Goal: Information Seeking & Learning: Learn about a topic

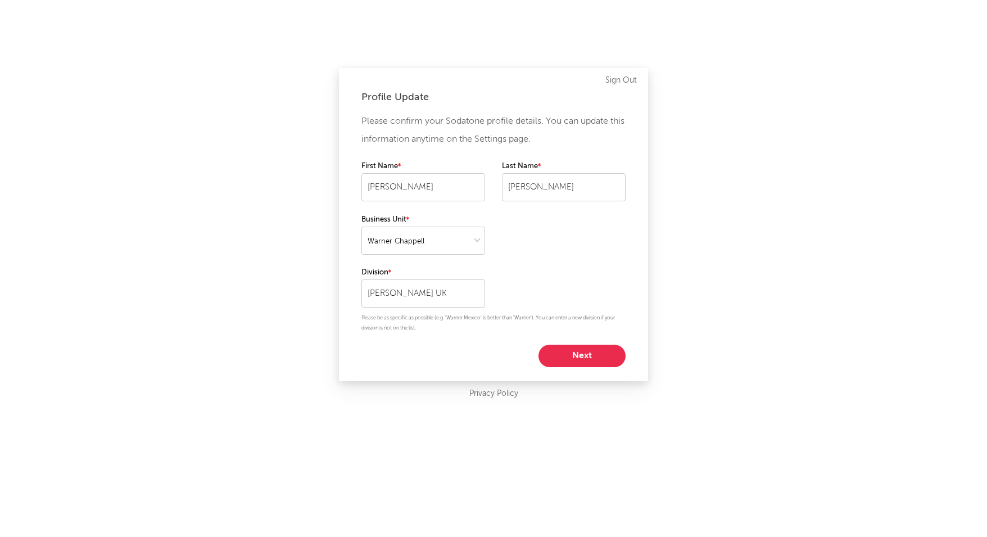
select select "warner_chappell"
click at [576, 357] on button "Next" at bounding box center [581, 356] width 87 height 22
select select "marketing"
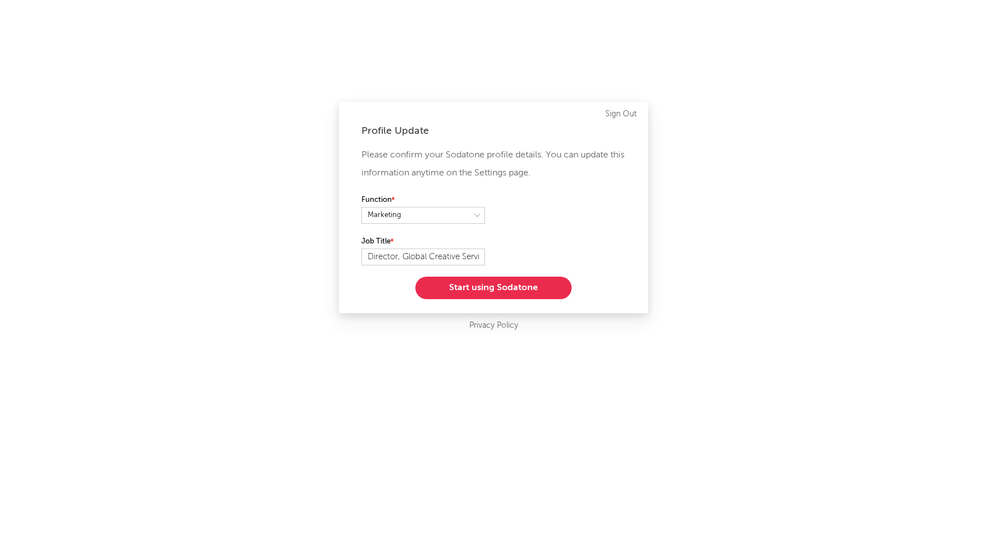
click at [501, 287] on button "Start using Sodatone" at bounding box center [493, 288] width 156 height 22
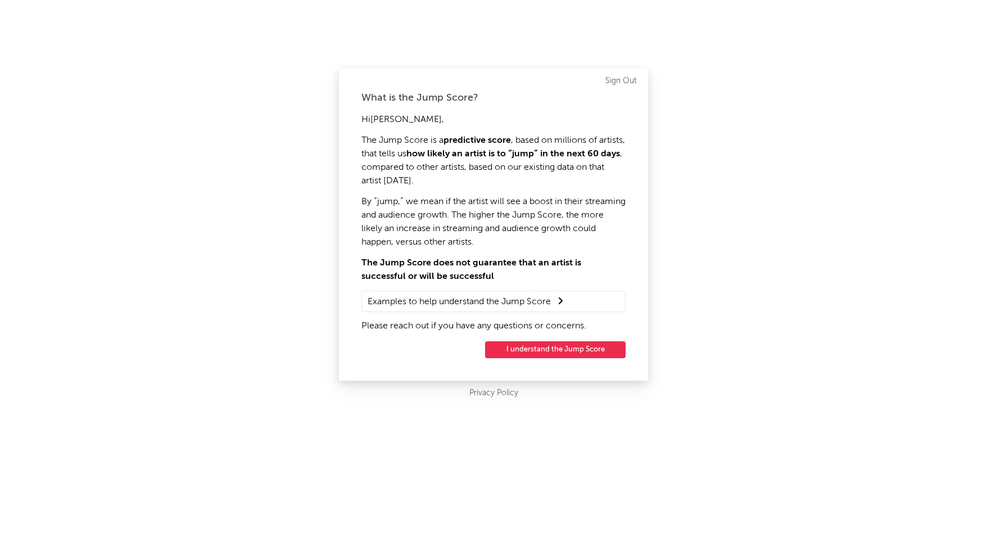
click at [576, 346] on button "I understand the Jump Score" at bounding box center [555, 349] width 141 height 17
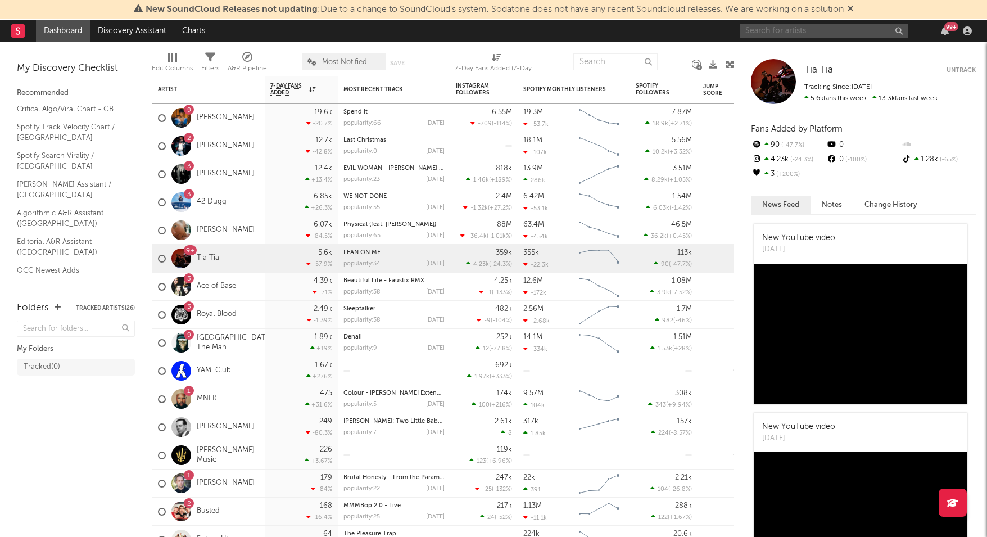
click at [774, 25] on input "text" at bounding box center [824, 31] width 169 height 14
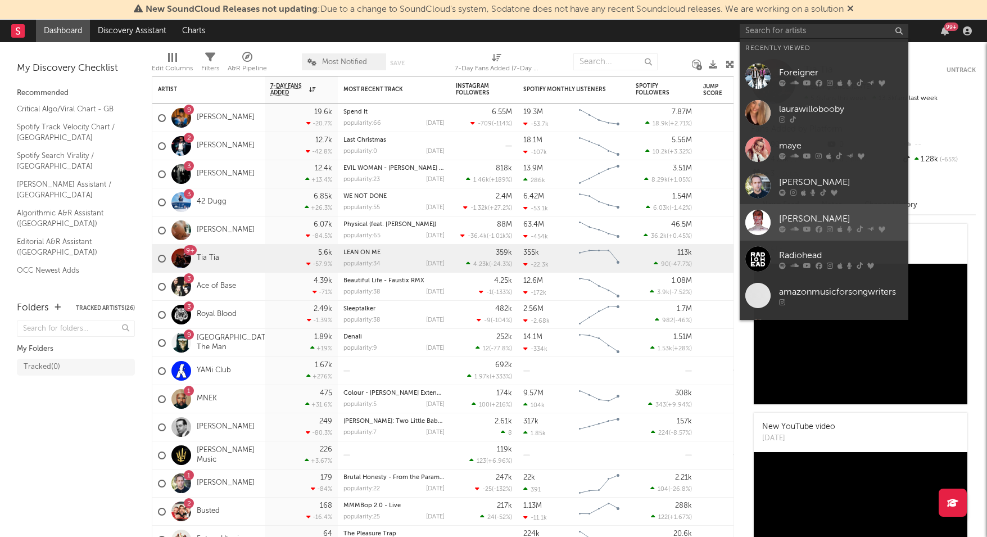
click at [805, 209] on link "[PERSON_NAME]" at bounding box center [824, 222] width 169 height 37
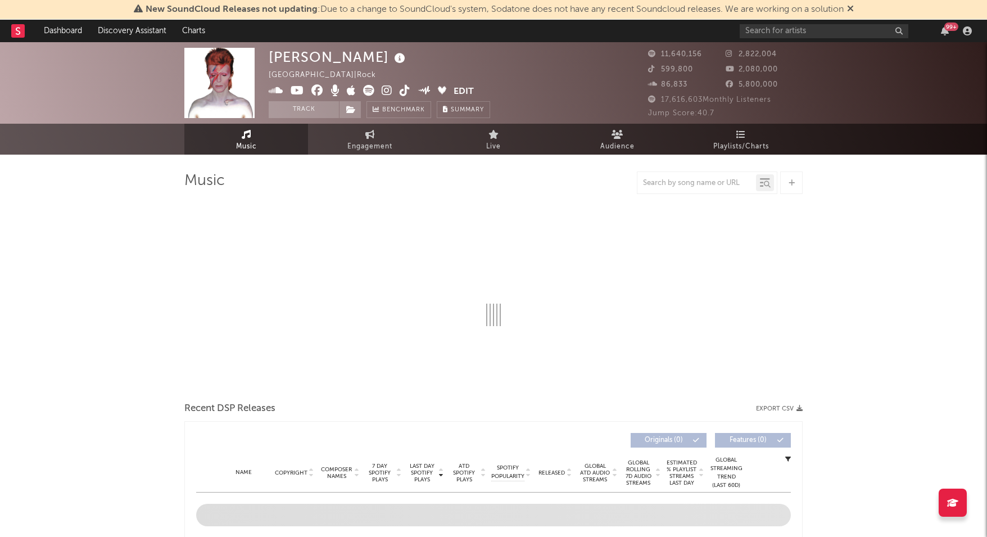
select select "6m"
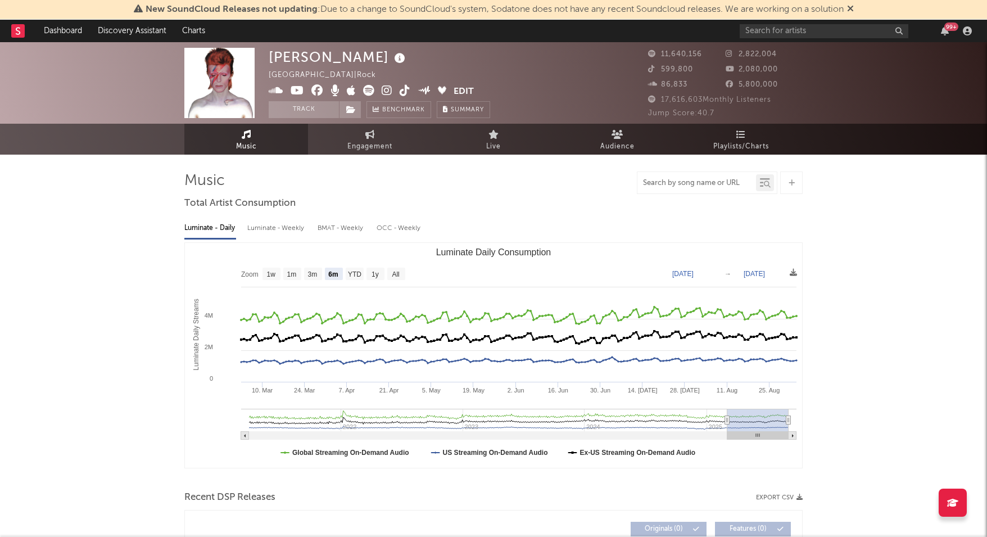
click at [717, 182] on input "text" at bounding box center [696, 183] width 119 height 9
type input "modern love"
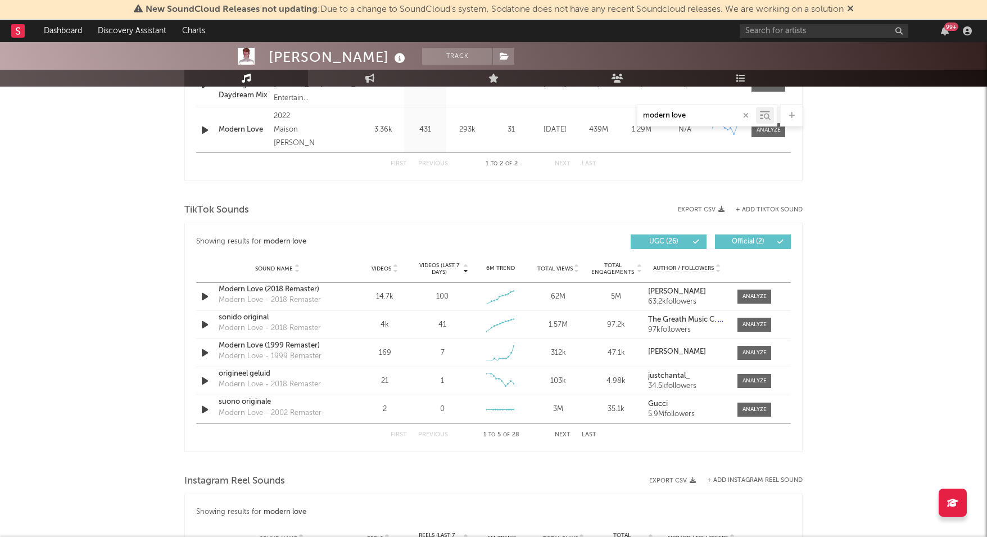
scroll to position [485, 0]
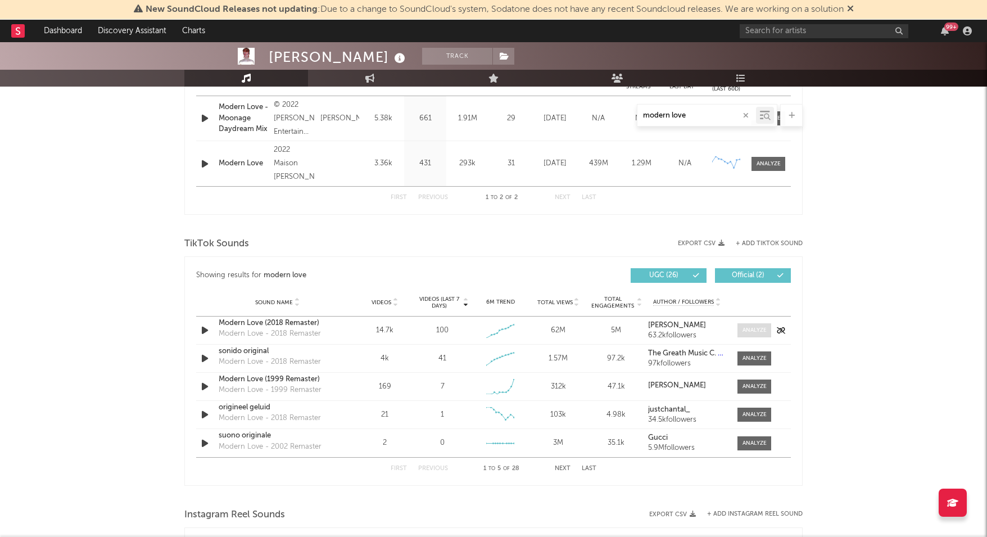
click at [745, 330] on div at bounding box center [754, 330] width 24 height 8
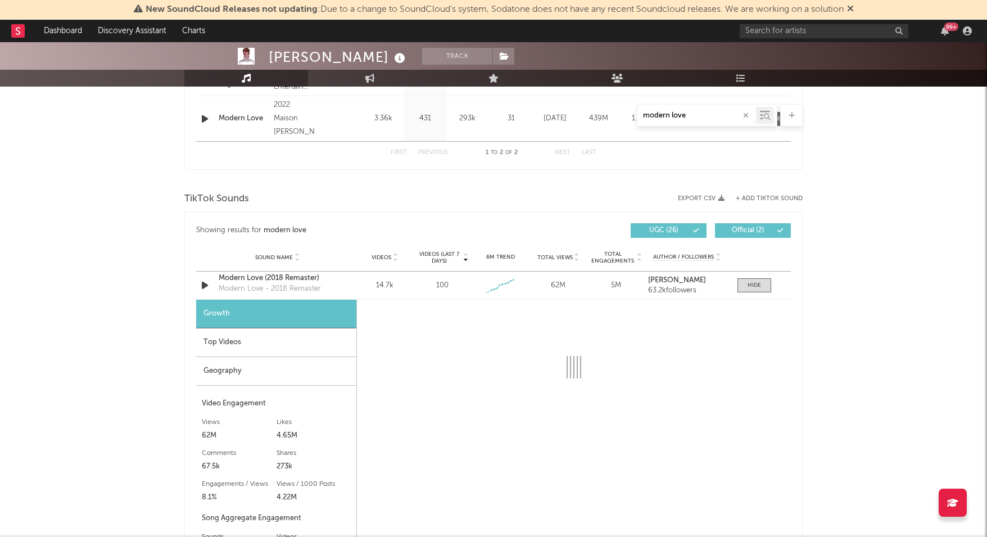
scroll to position [543, 0]
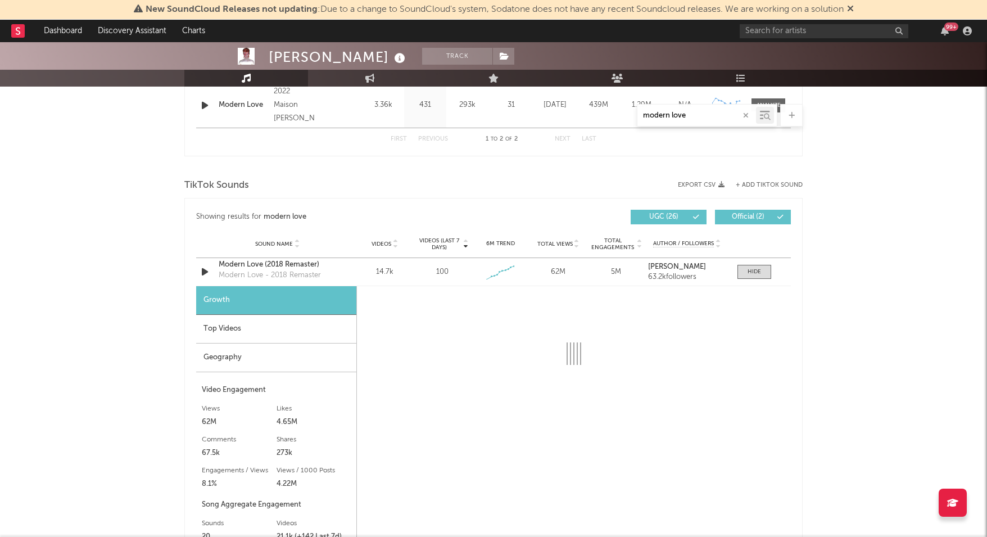
select select "6m"
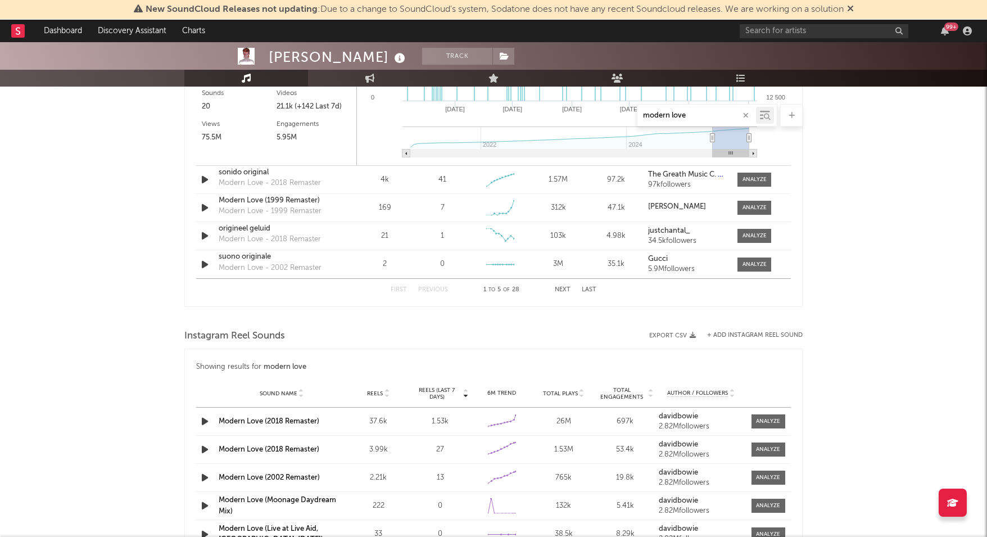
scroll to position [965, 0]
